Goal: Information Seeking & Learning: Stay updated

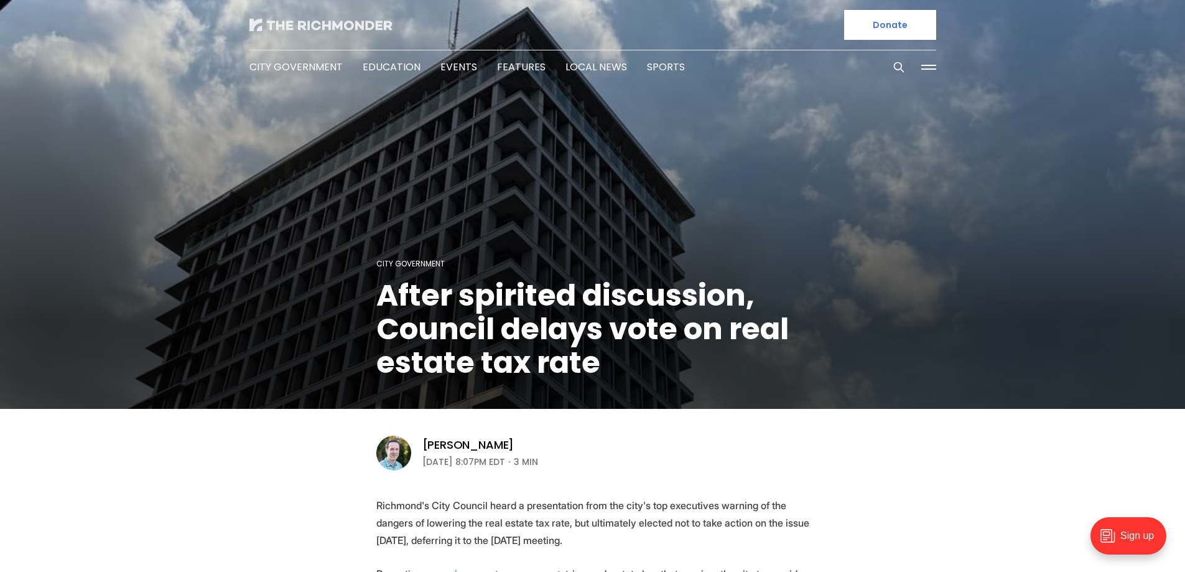
click at [276, 24] on img at bounding box center [320, 25] width 143 height 12
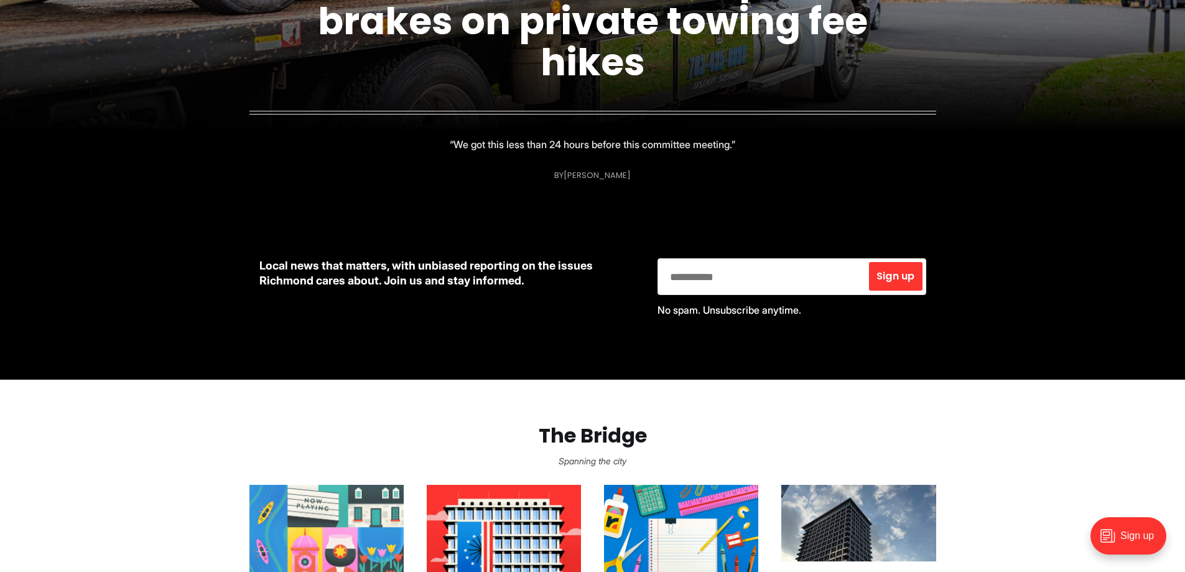
scroll to position [684, 0]
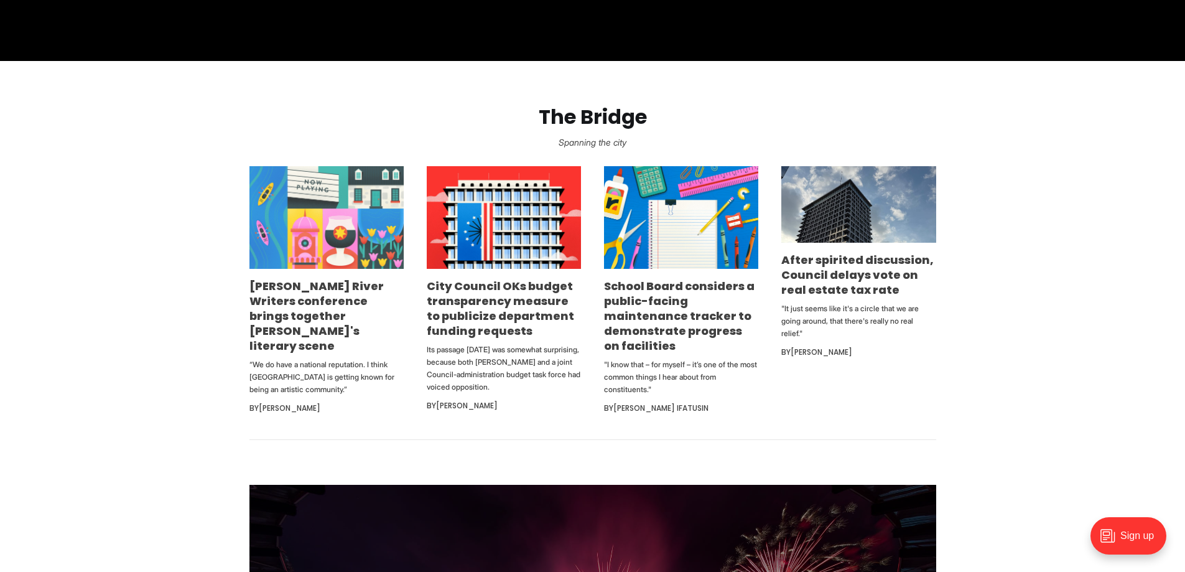
click at [359, 219] on img at bounding box center [326, 217] width 154 height 103
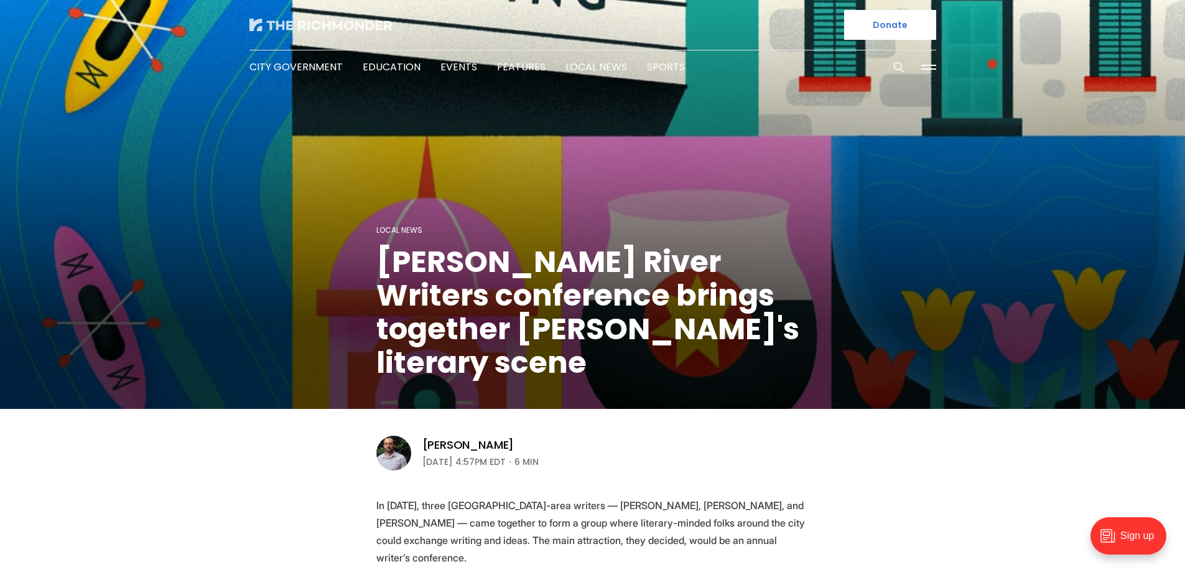
click at [289, 19] on img at bounding box center [320, 25] width 143 height 12
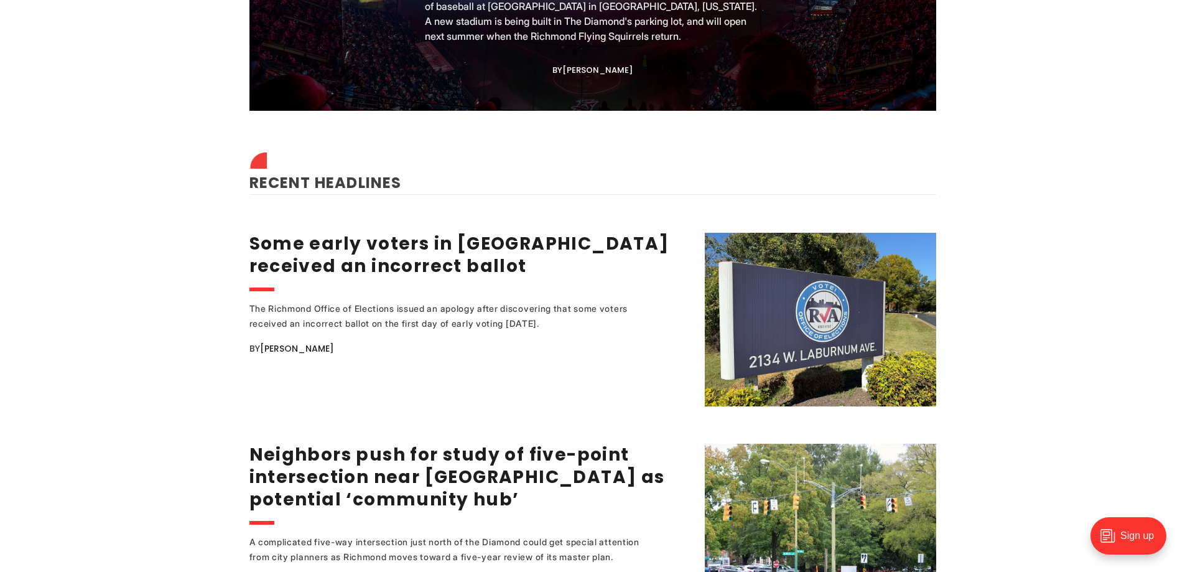
scroll to position [1617, 0]
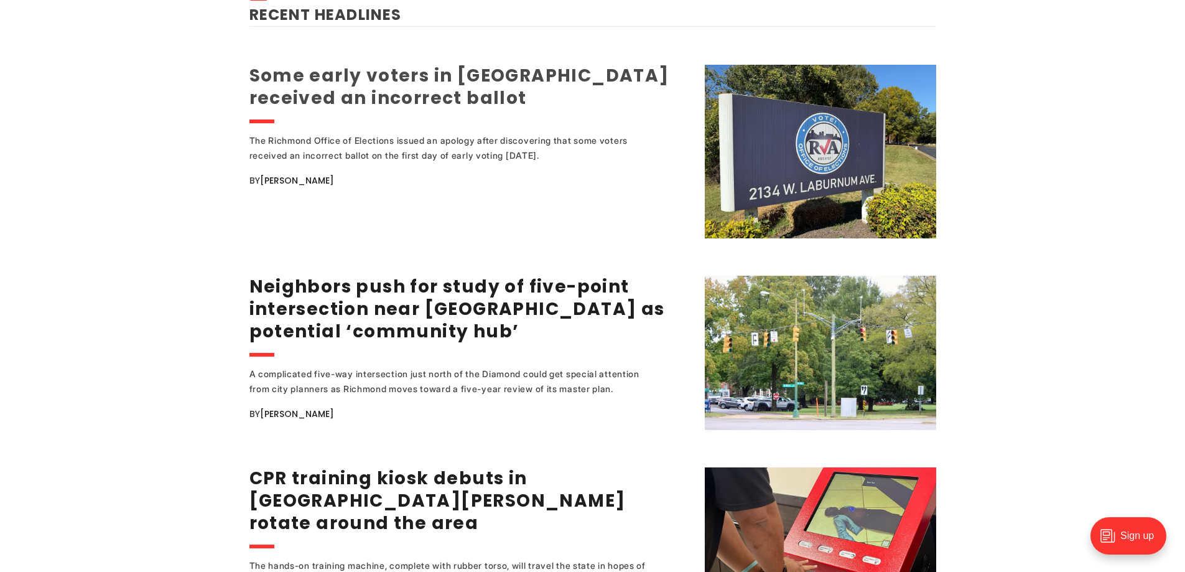
click at [288, 86] on link "Some early voters in [GEOGRAPHIC_DATA] received an incorrect ballot" at bounding box center [459, 86] width 420 height 47
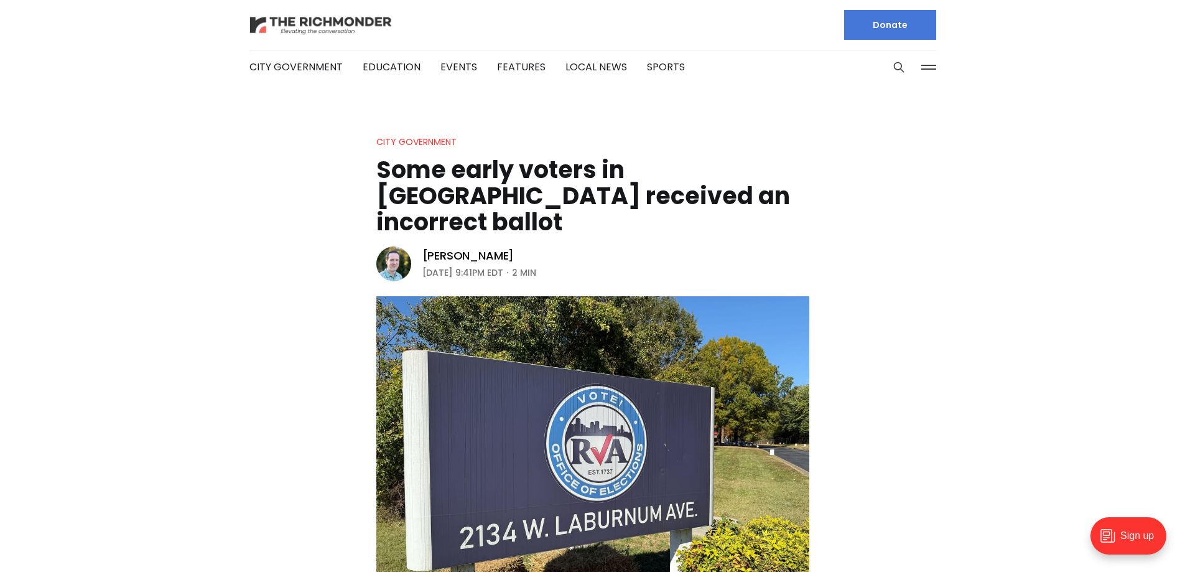
click at [282, 26] on img at bounding box center [320, 25] width 143 height 22
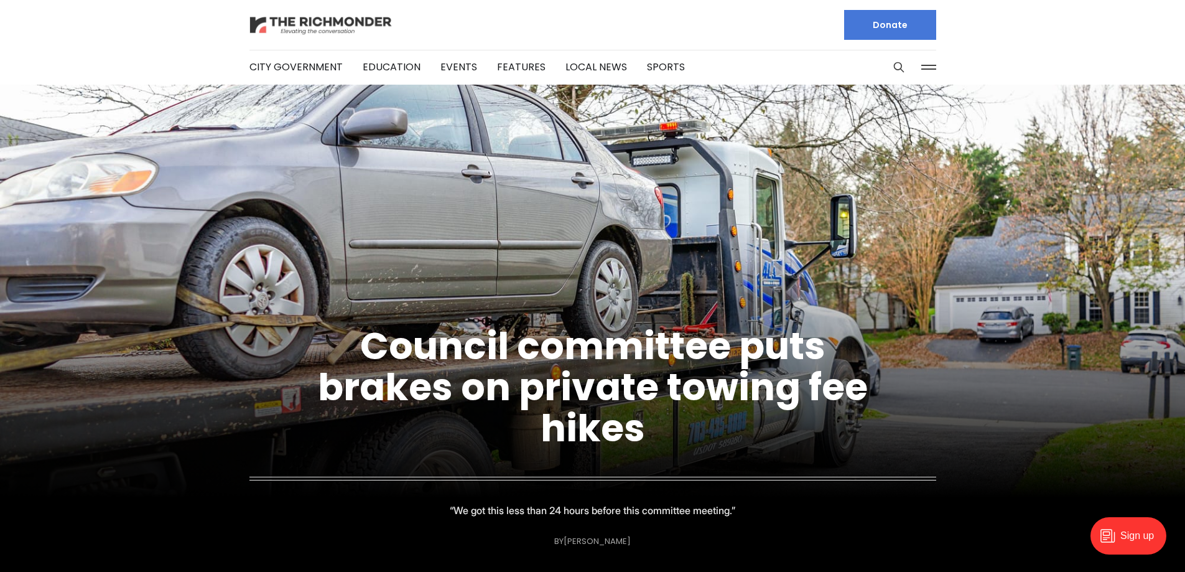
click at [296, 27] on img at bounding box center [320, 25] width 143 height 22
